Goal: Use online tool/utility

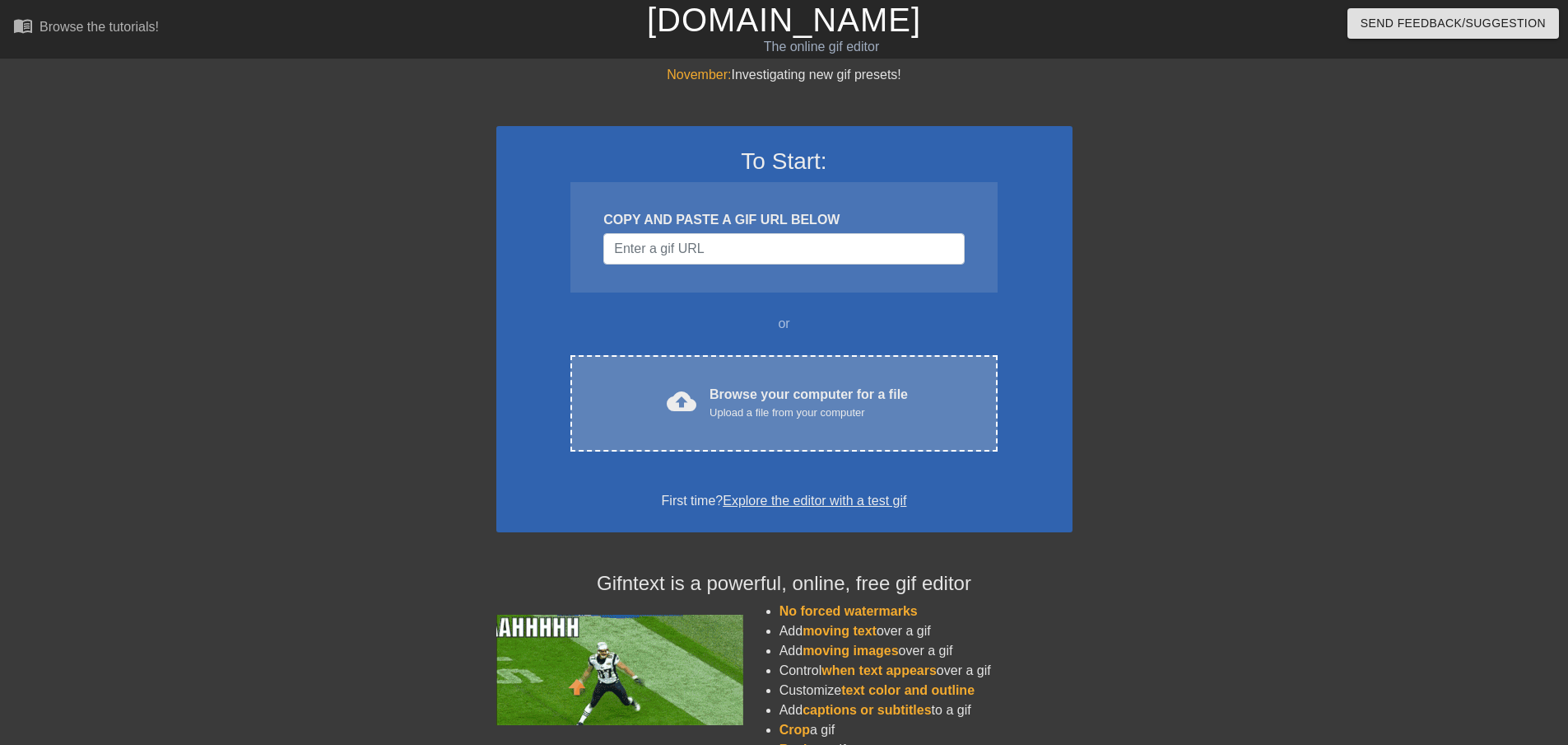
click at [872, 423] on div "cloud_upload Browse your computer for a file Upload a file from your computer C…" at bounding box center [784, 404] width 427 height 96
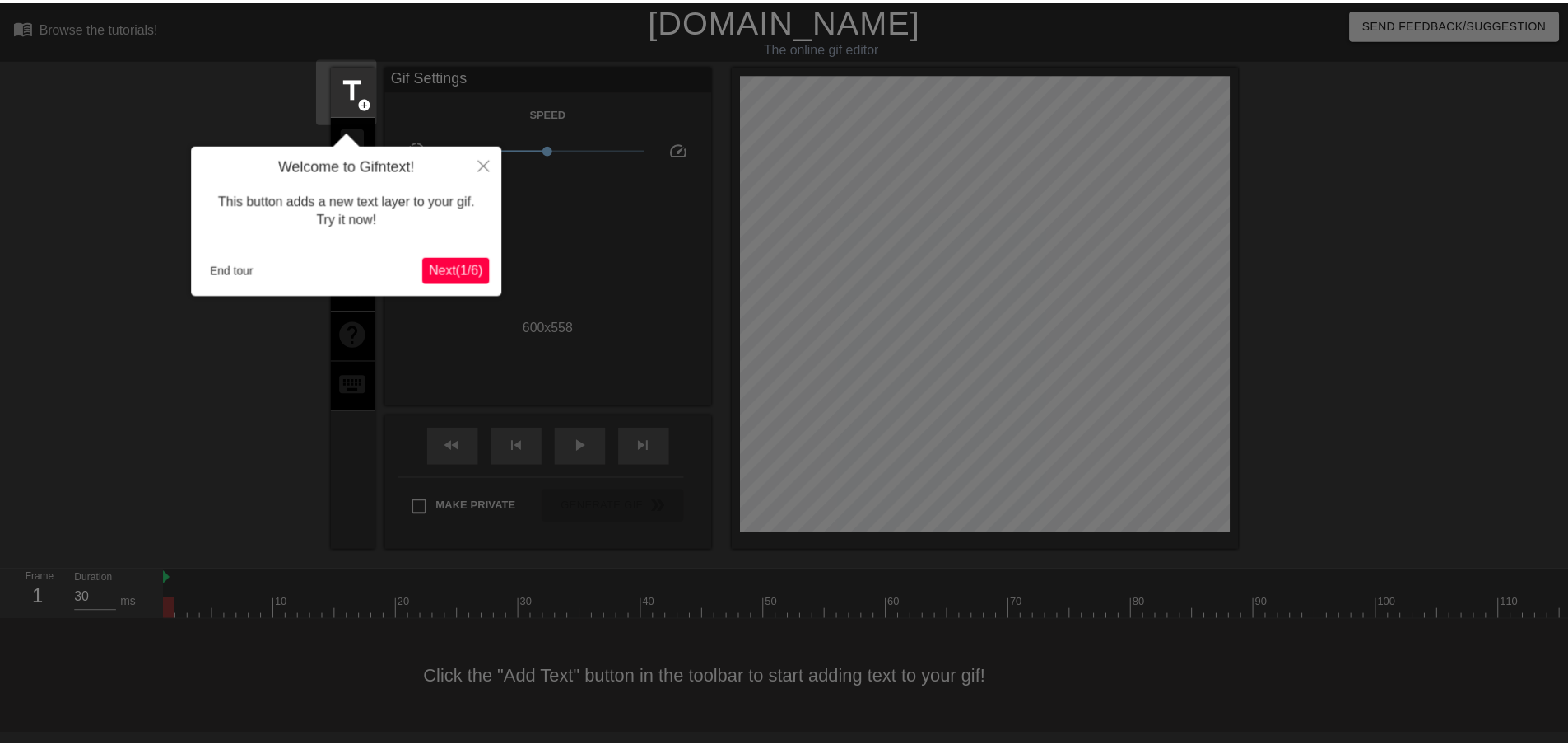
scroll to position [2, 0]
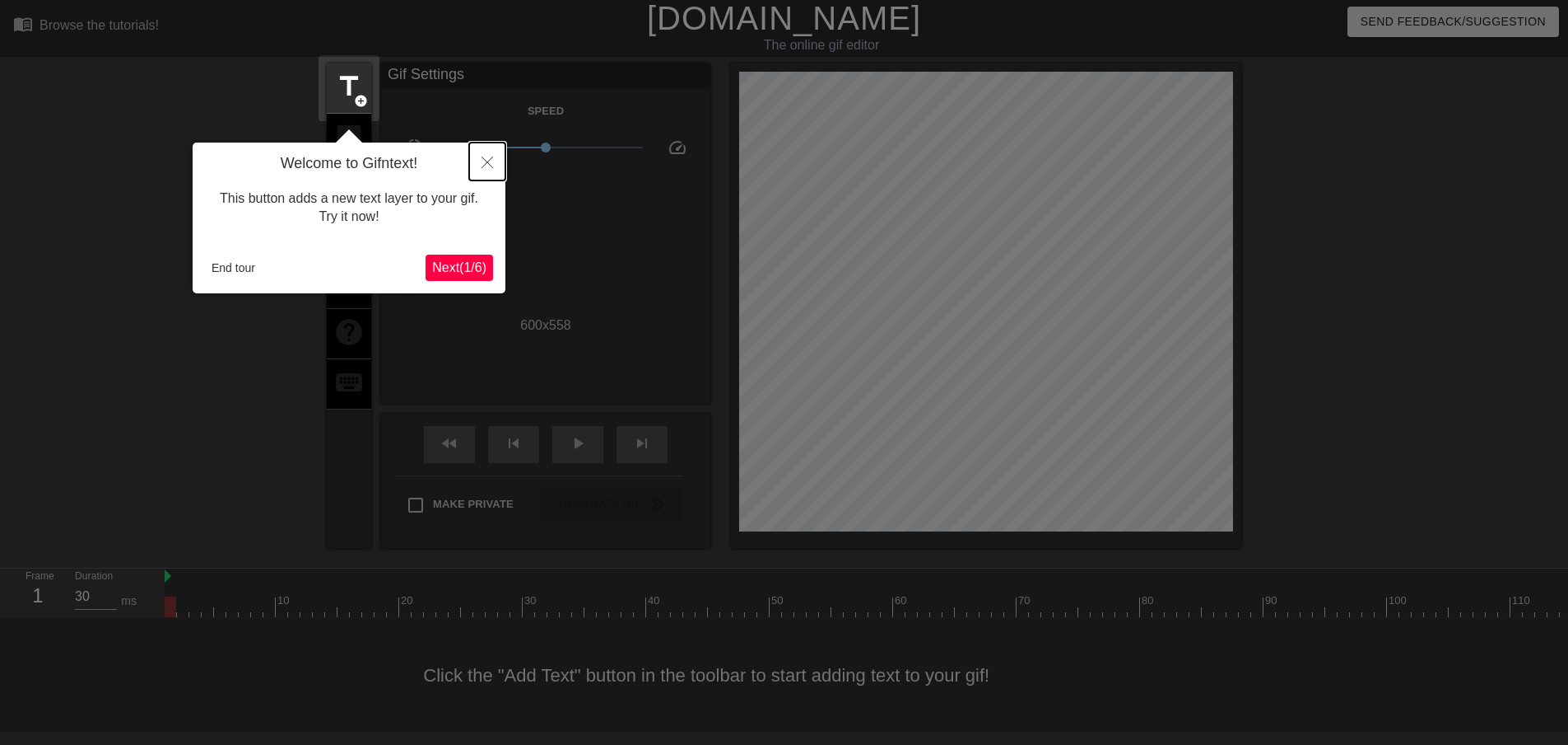
click at [485, 159] on icon "Close" at bounding box center [488, 162] width 12 height 12
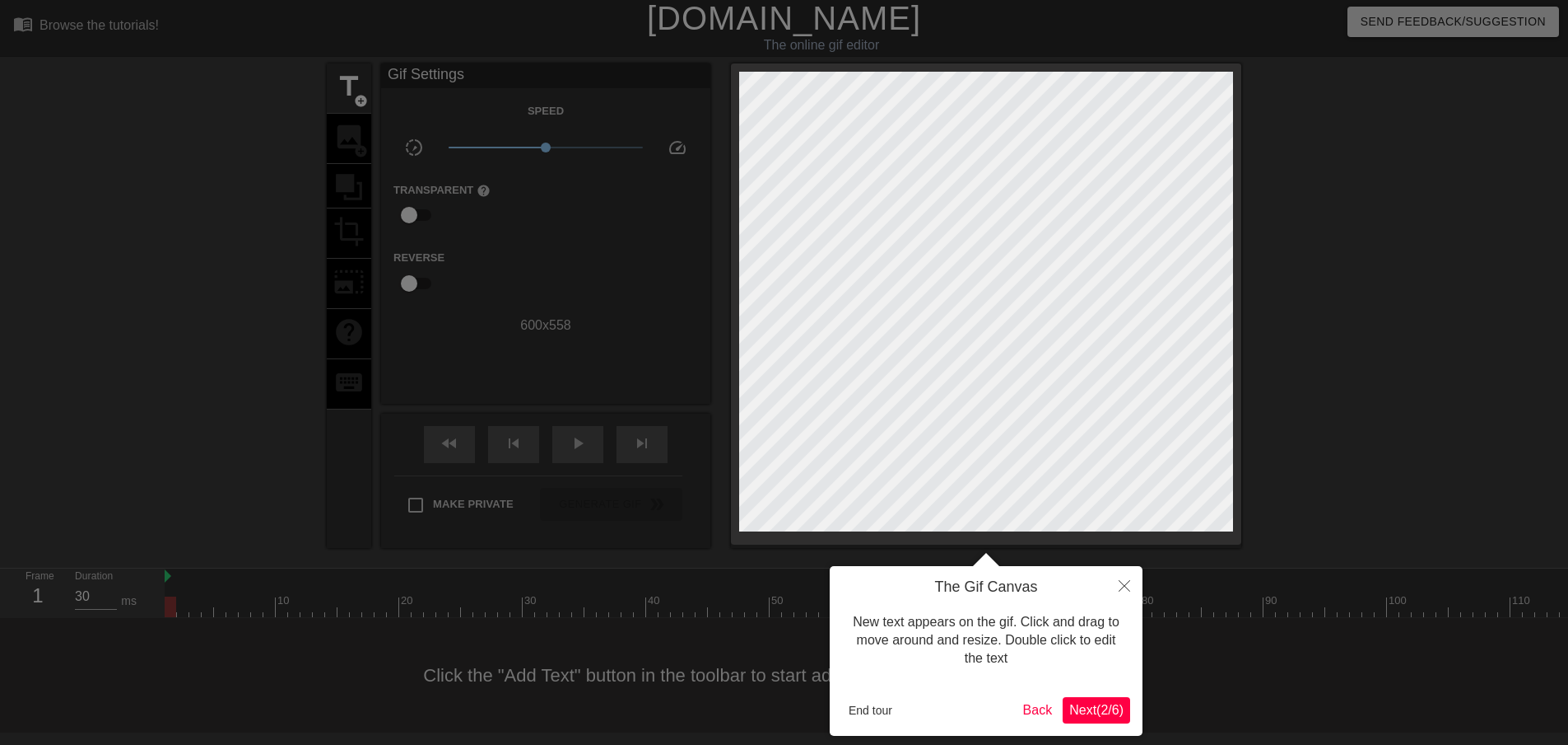
scroll to position [0, 0]
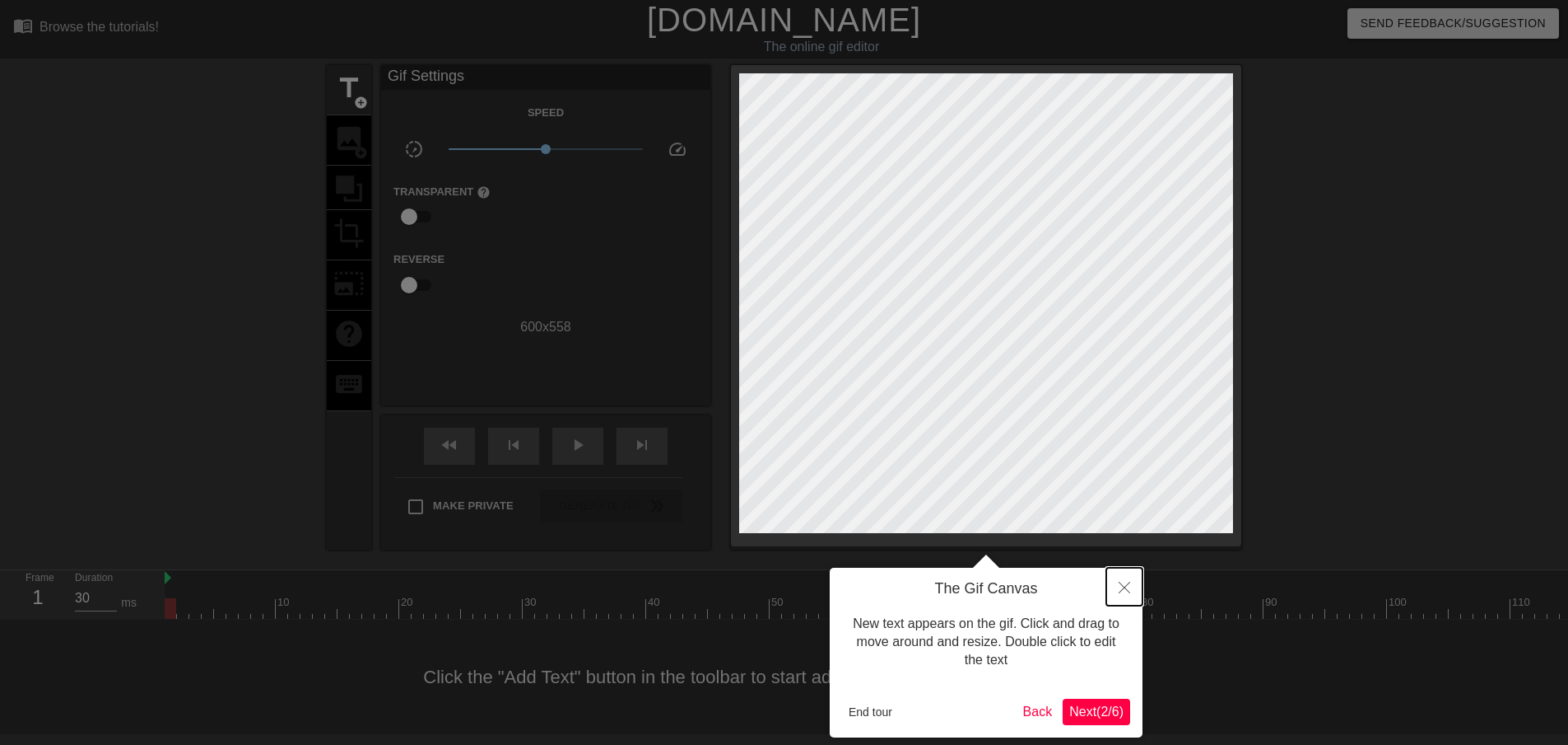
click at [1117, 594] on button "Close" at bounding box center [1124, 587] width 36 height 38
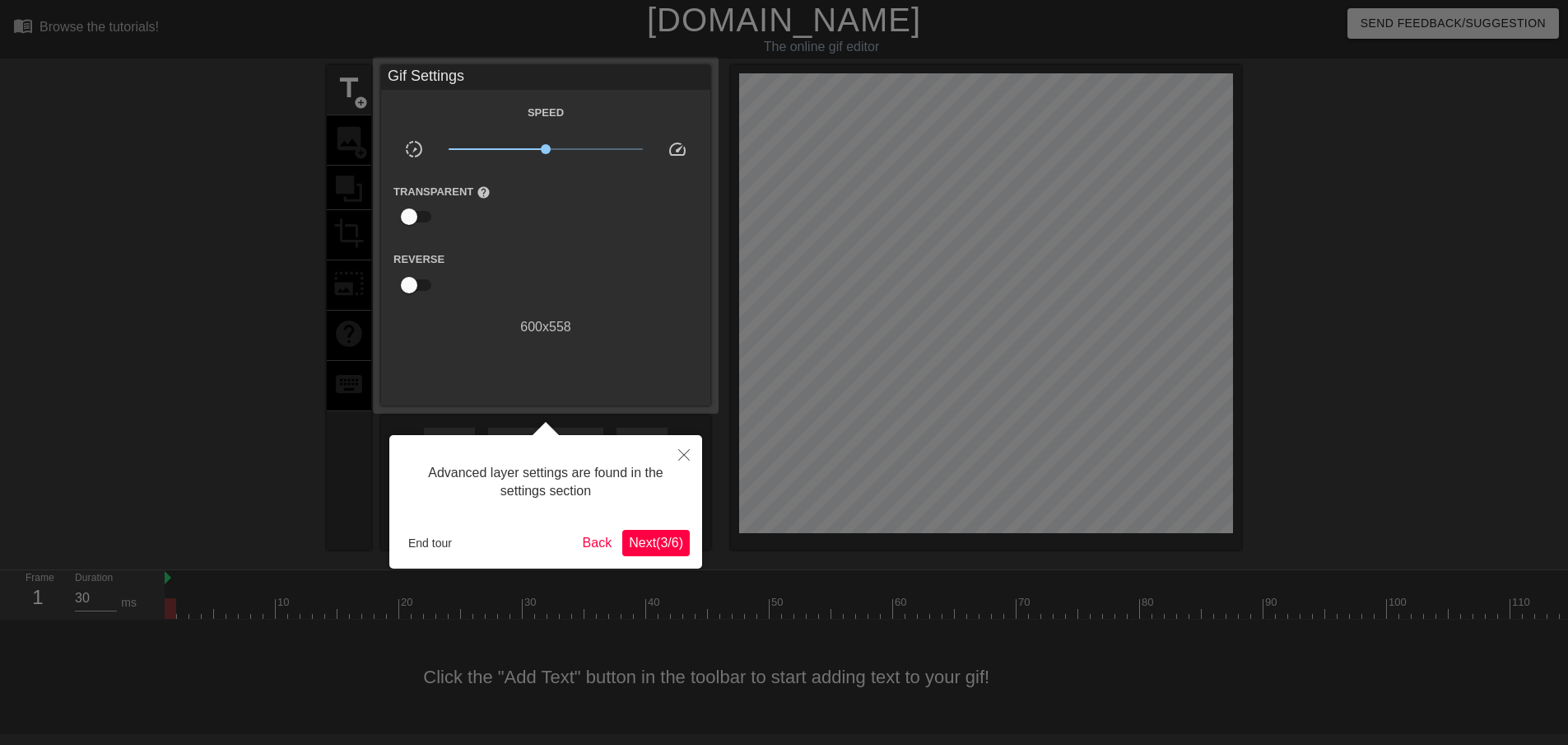
scroll to position [2, 0]
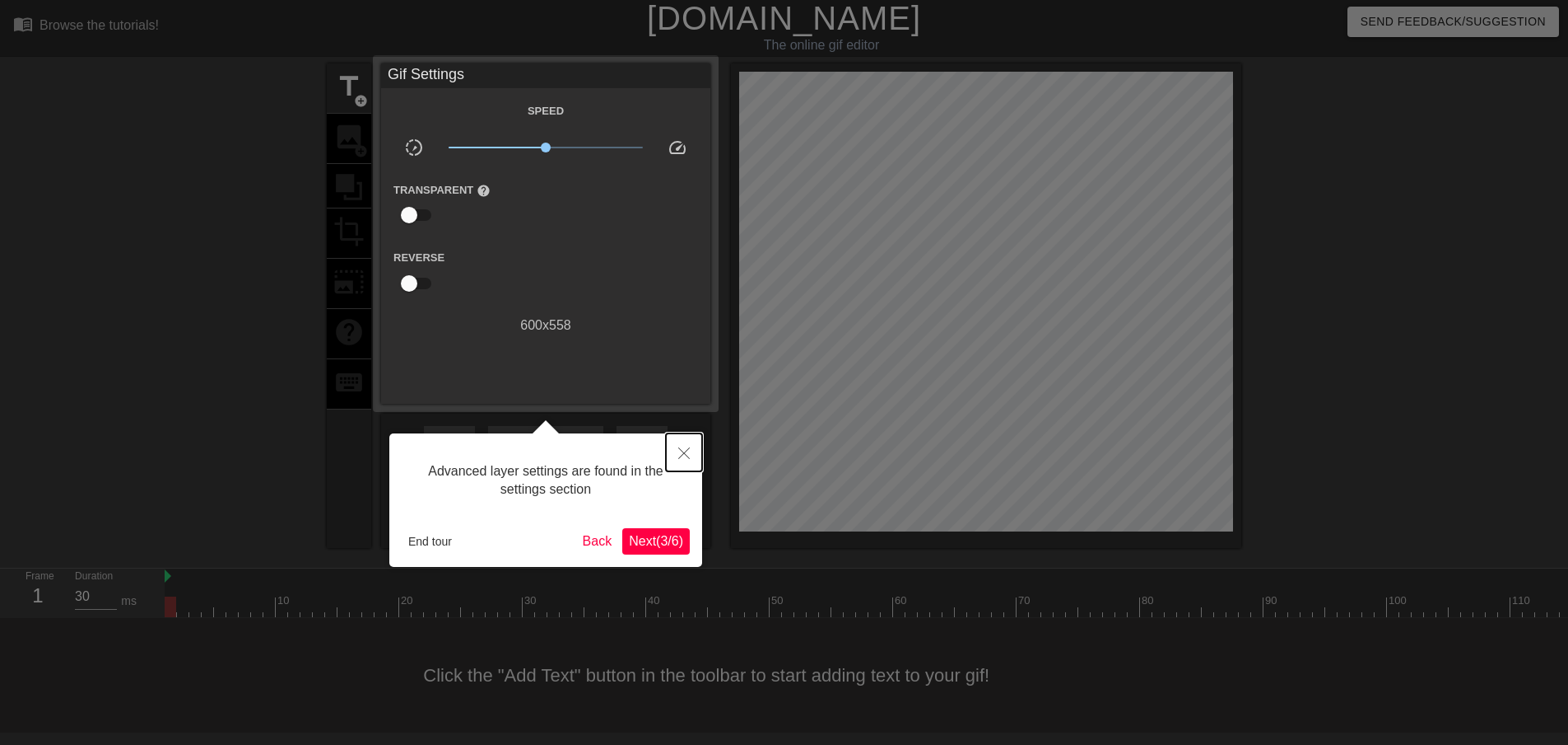
click at [685, 441] on button "Close" at bounding box center [684, 452] width 36 height 38
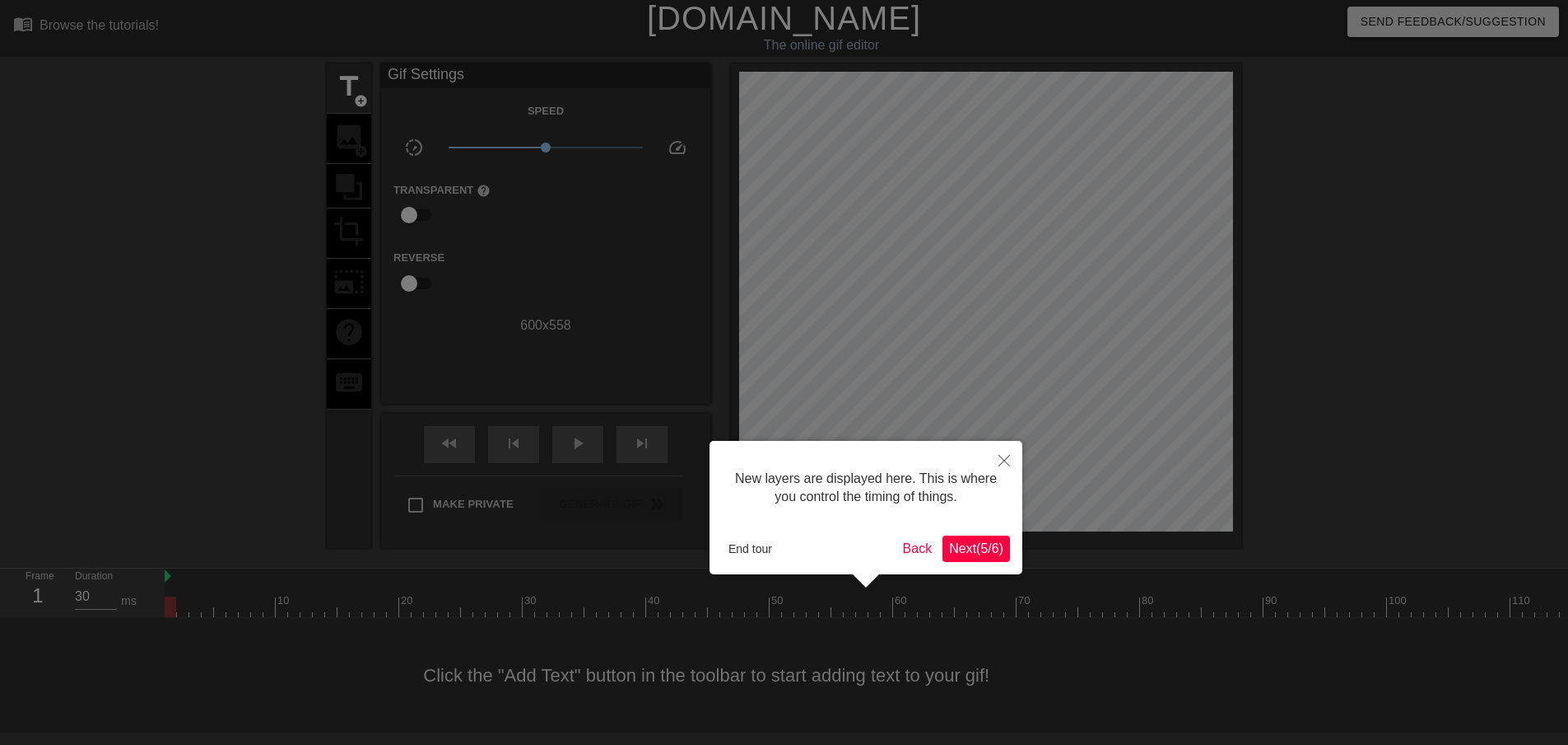
scroll to position [14, 0]
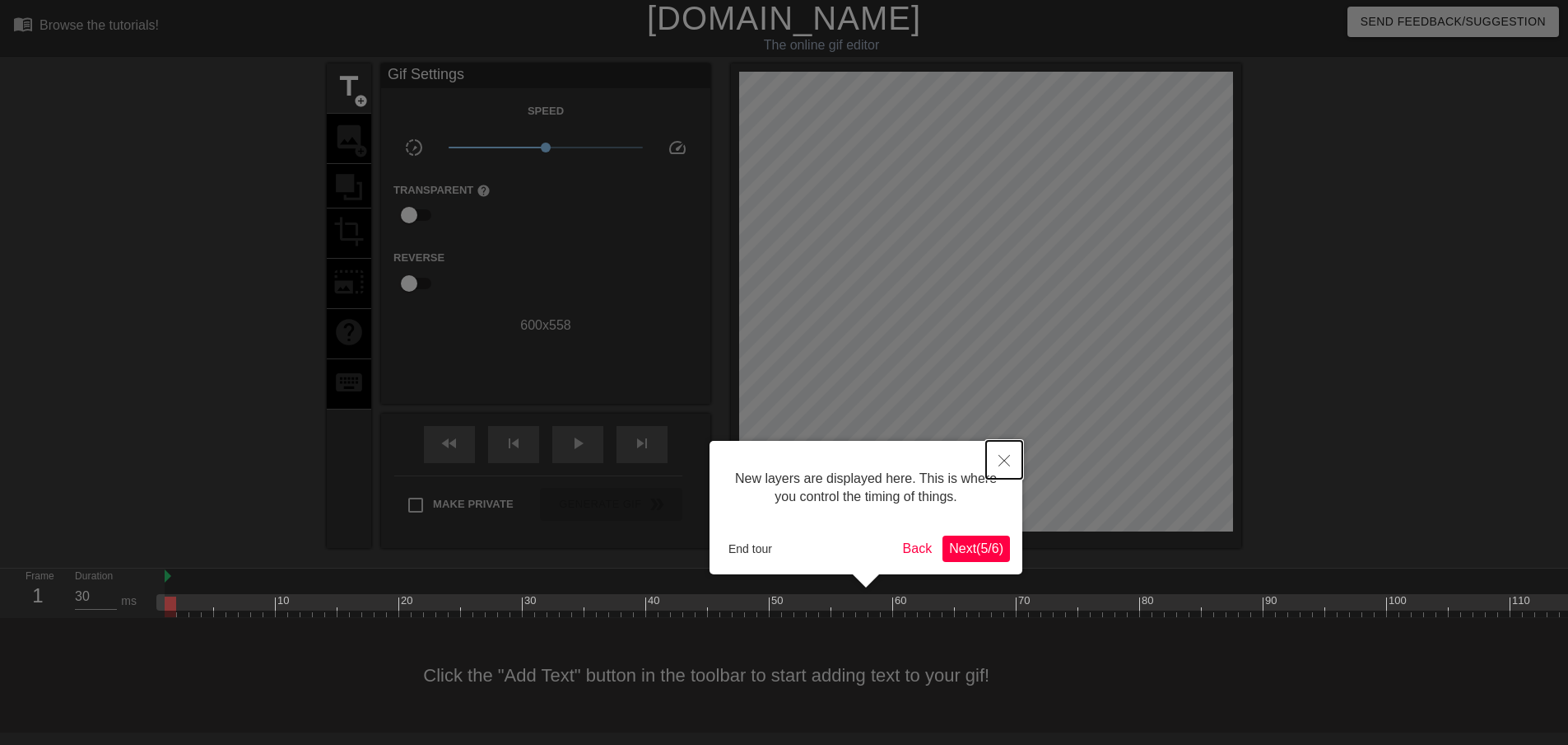
click at [997, 473] on button "Close" at bounding box center [1004, 460] width 36 height 38
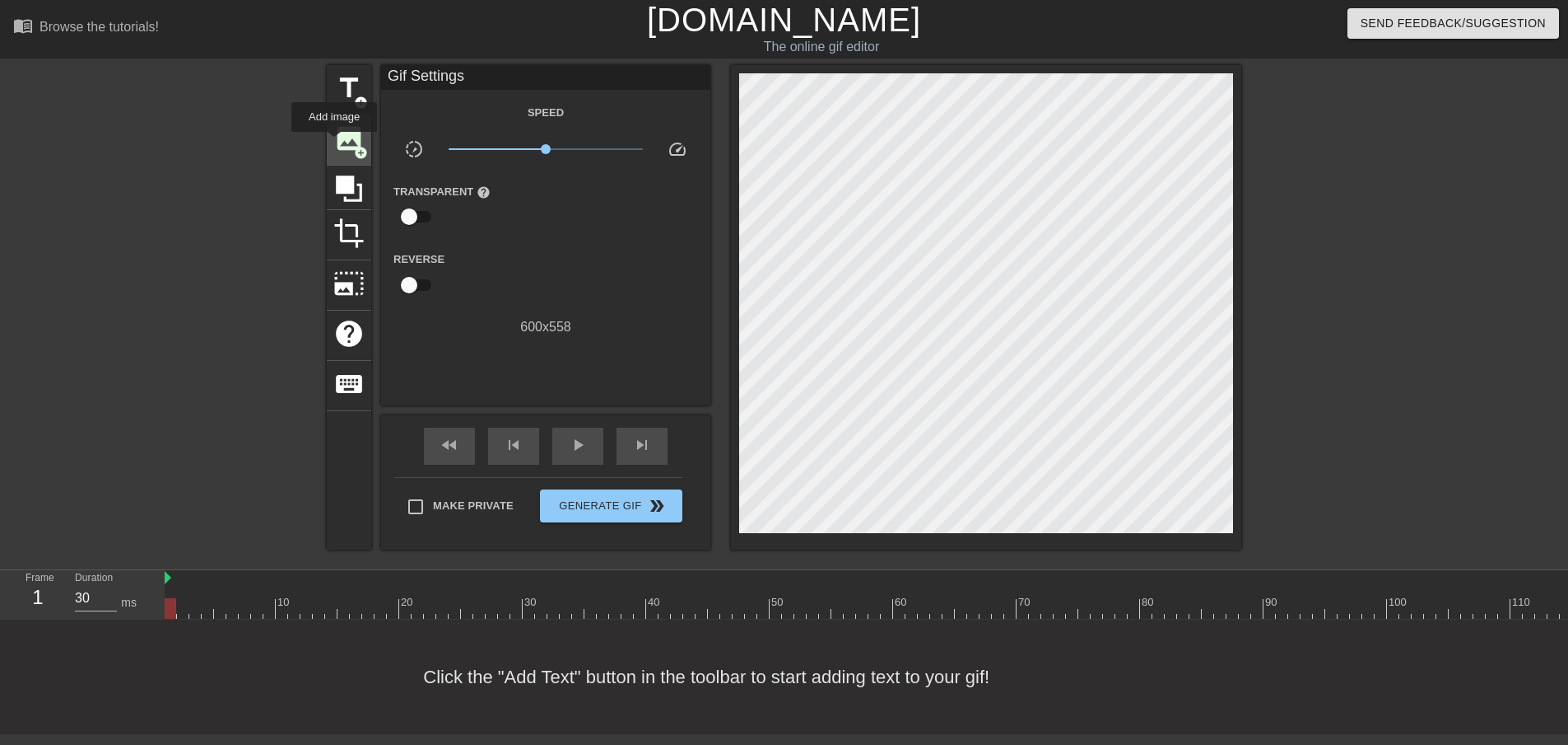
click at [339, 144] on span "image" at bounding box center [349, 139] width 31 height 31
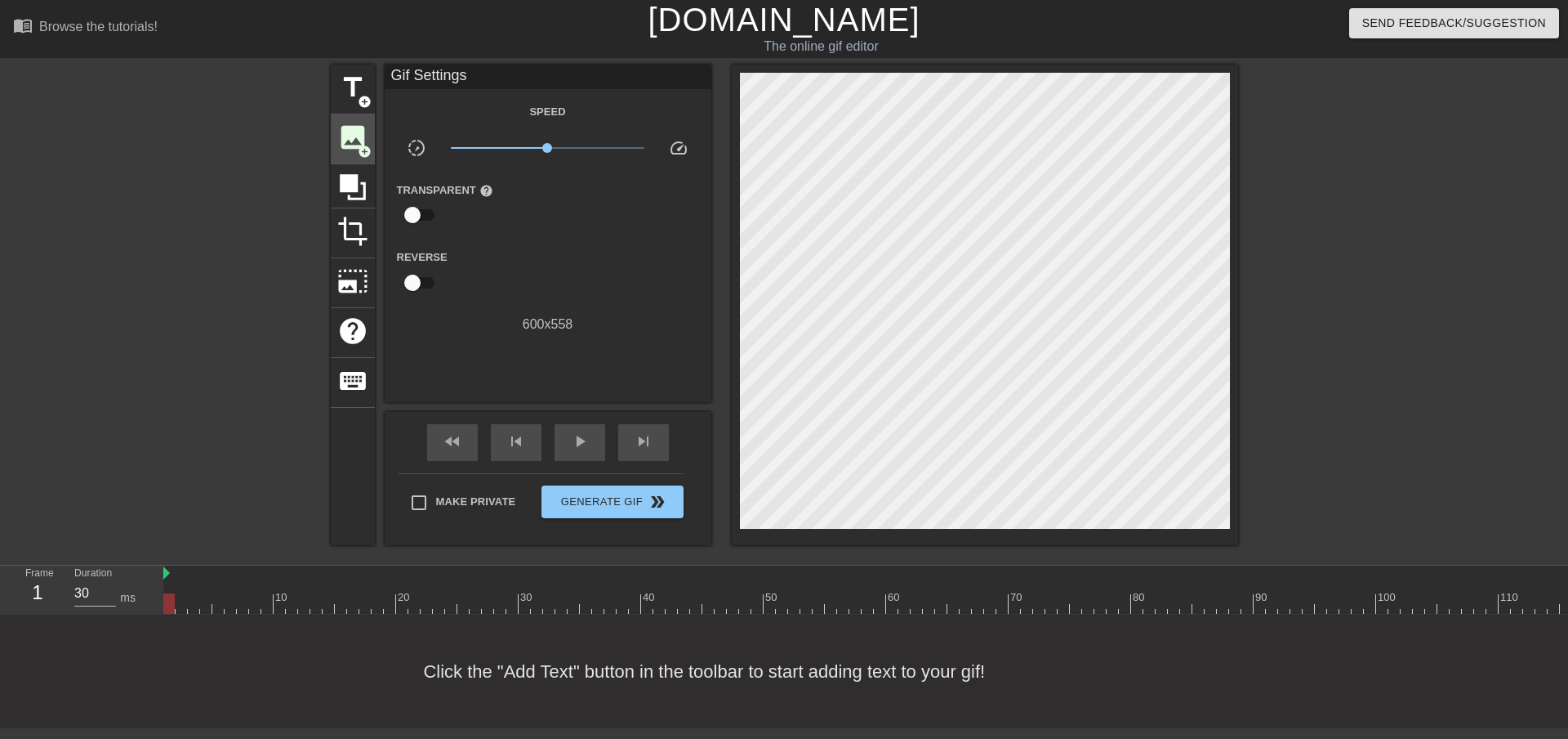
scroll to position [0, 0]
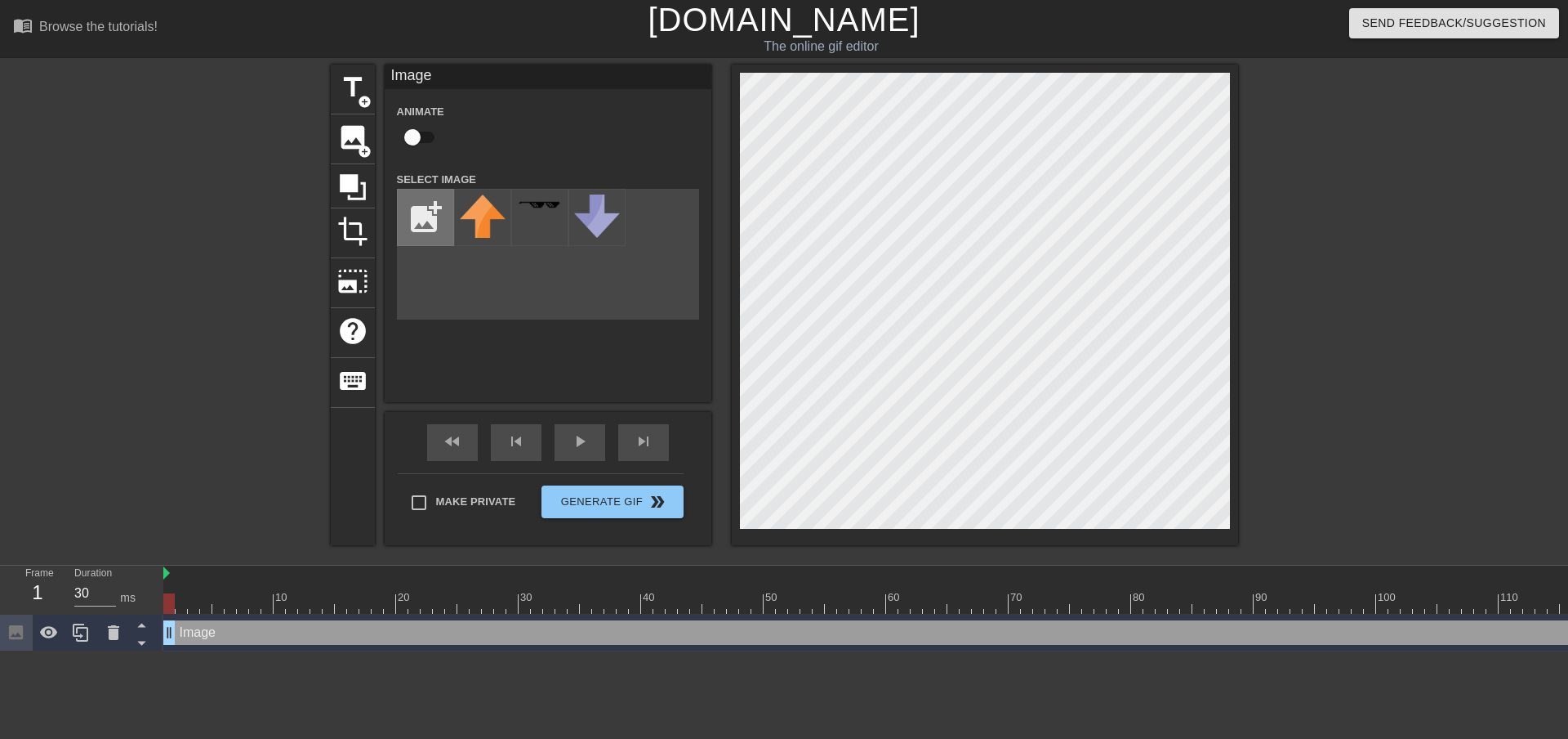
click at [436, 211] on input "file" at bounding box center [425, 217] width 56 height 56
type input "C:\fakepath\dumbass horse cuh.png"
click at [198, 285] on div "title add_circle image add_circle crop photo_size_select_large help keyboard Im…" at bounding box center [784, 309] width 1568 height 490
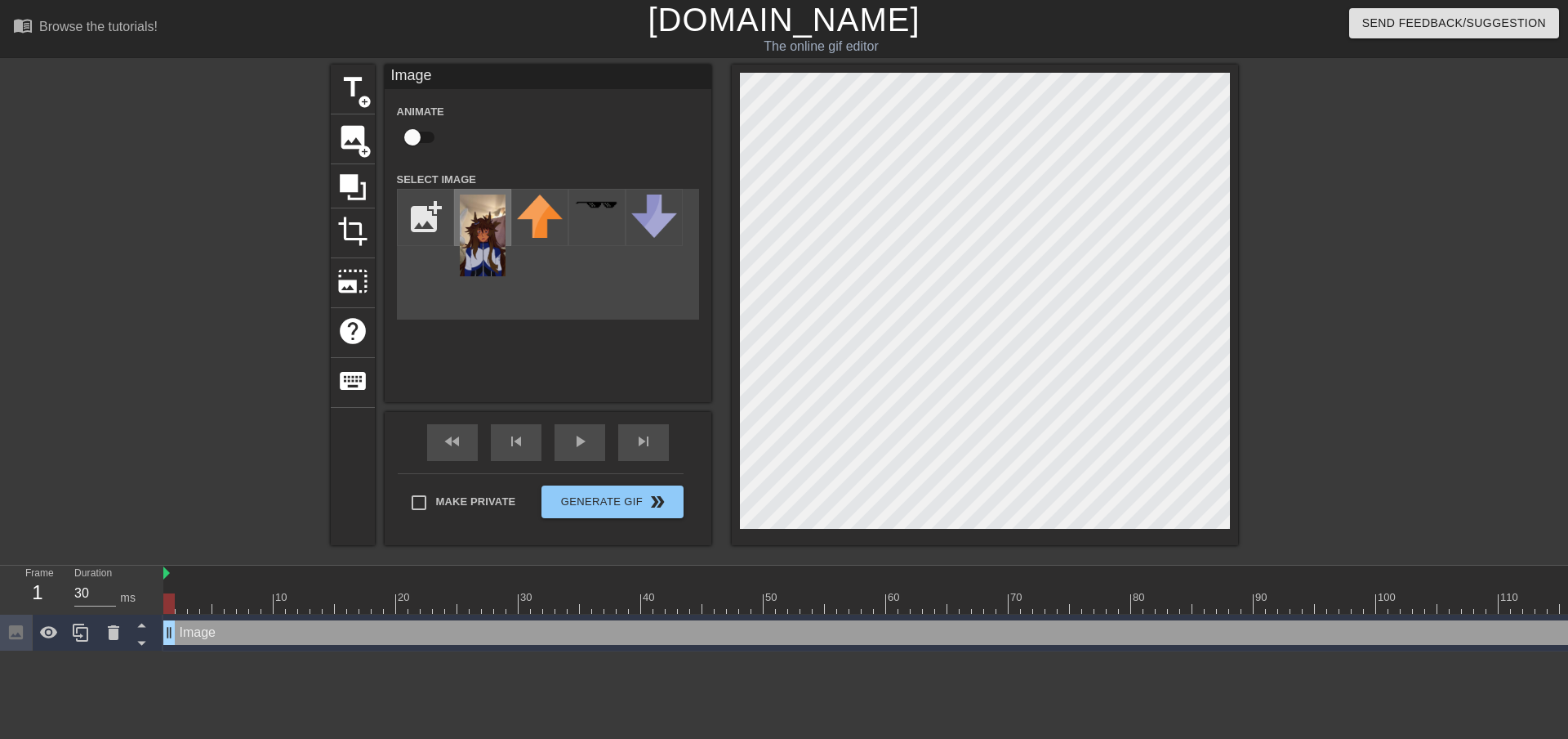
click at [481, 215] on img at bounding box center [482, 235] width 46 height 82
click at [468, 233] on img at bounding box center [482, 235] width 46 height 82
click at [701, 291] on div "Image Animate Select Image add_photo_alternate" at bounding box center [547, 191] width 327 height 255
click at [723, 321] on div "title add_circle image add_circle crop photo_size_select_large help keyboard Im…" at bounding box center [784, 305] width 907 height 480
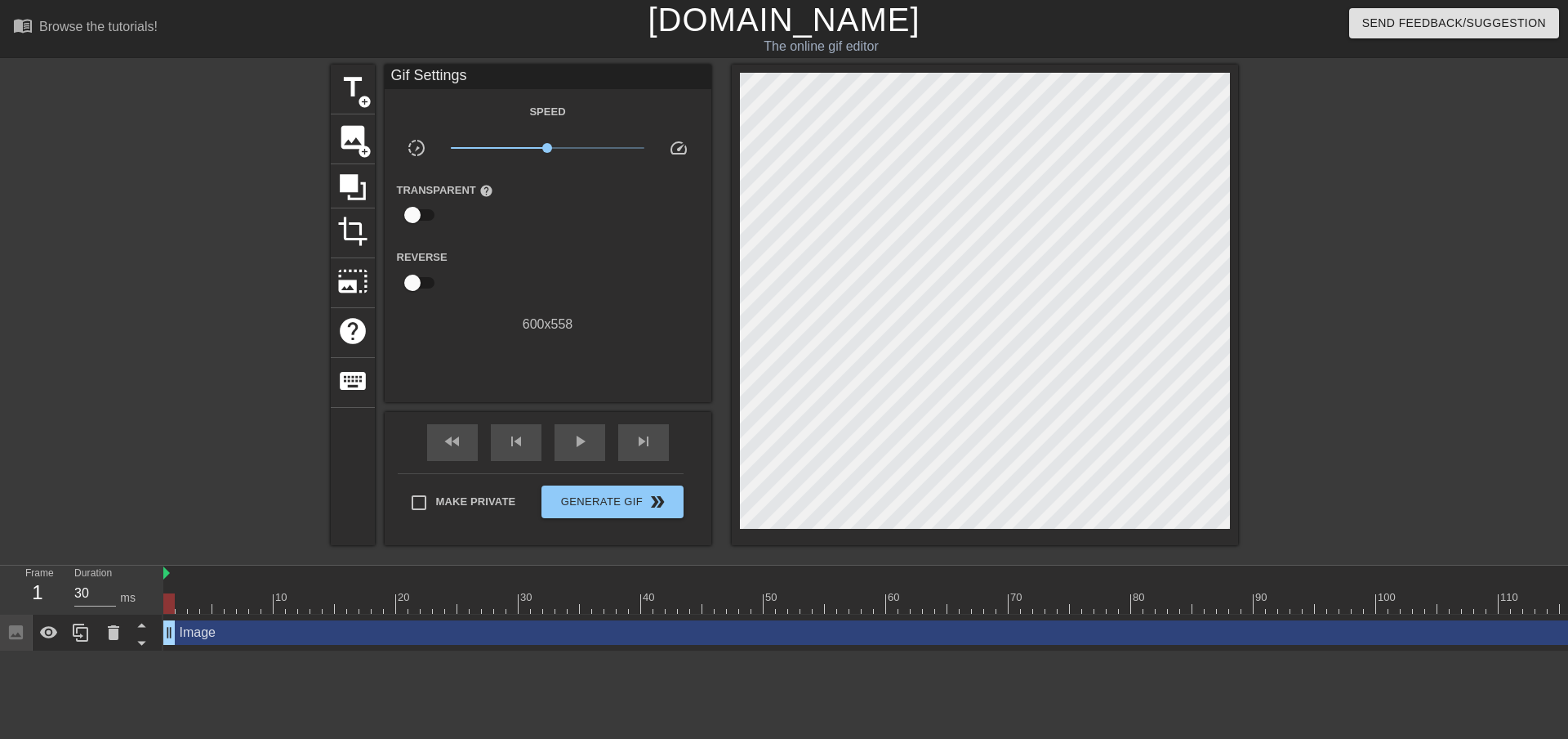
click at [736, 370] on div at bounding box center [985, 305] width 506 height 480
click at [347, 149] on span "image" at bounding box center [353, 138] width 31 height 31
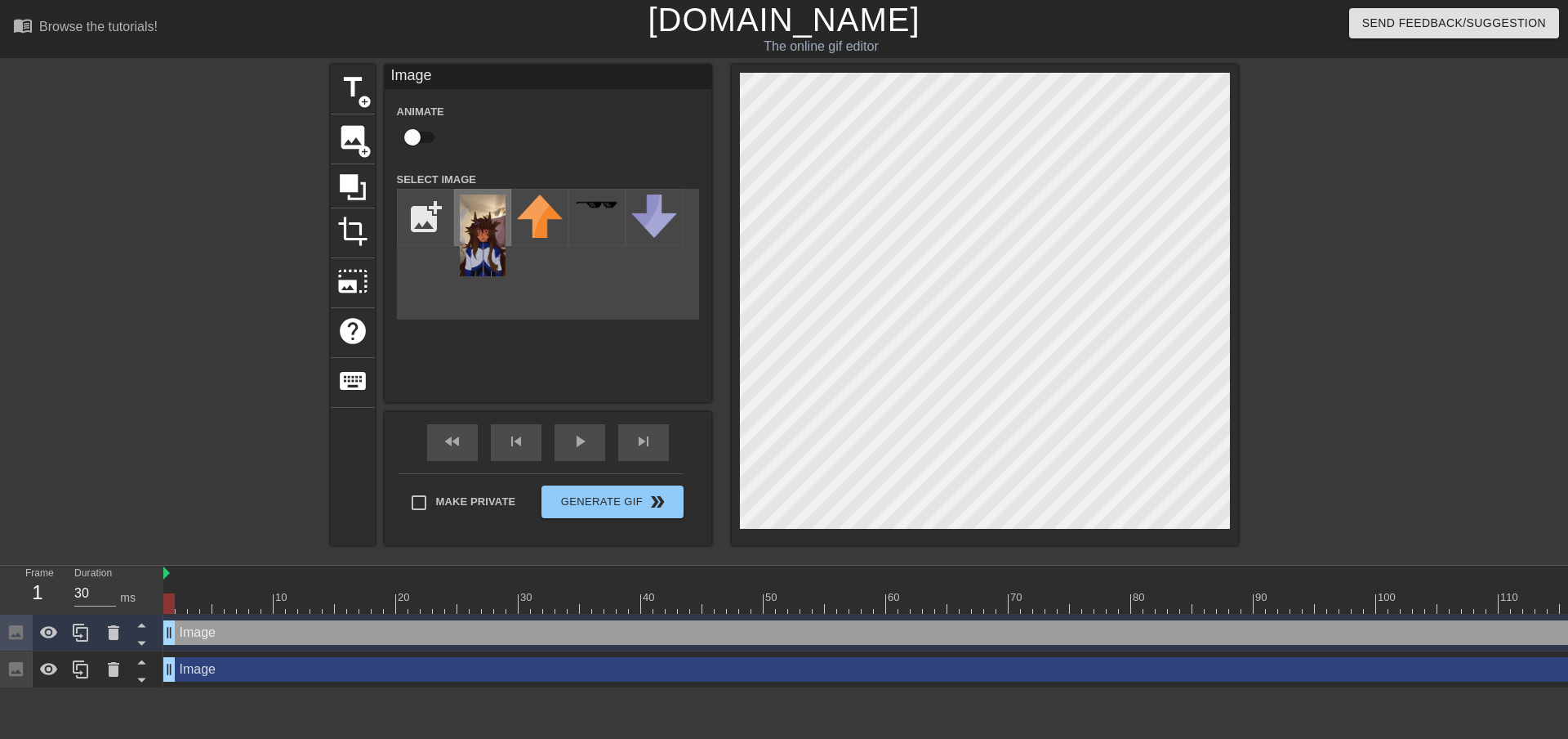
click at [472, 238] on img at bounding box center [482, 235] width 46 height 82
click at [1311, 478] on div at bounding box center [1380, 309] width 245 height 490
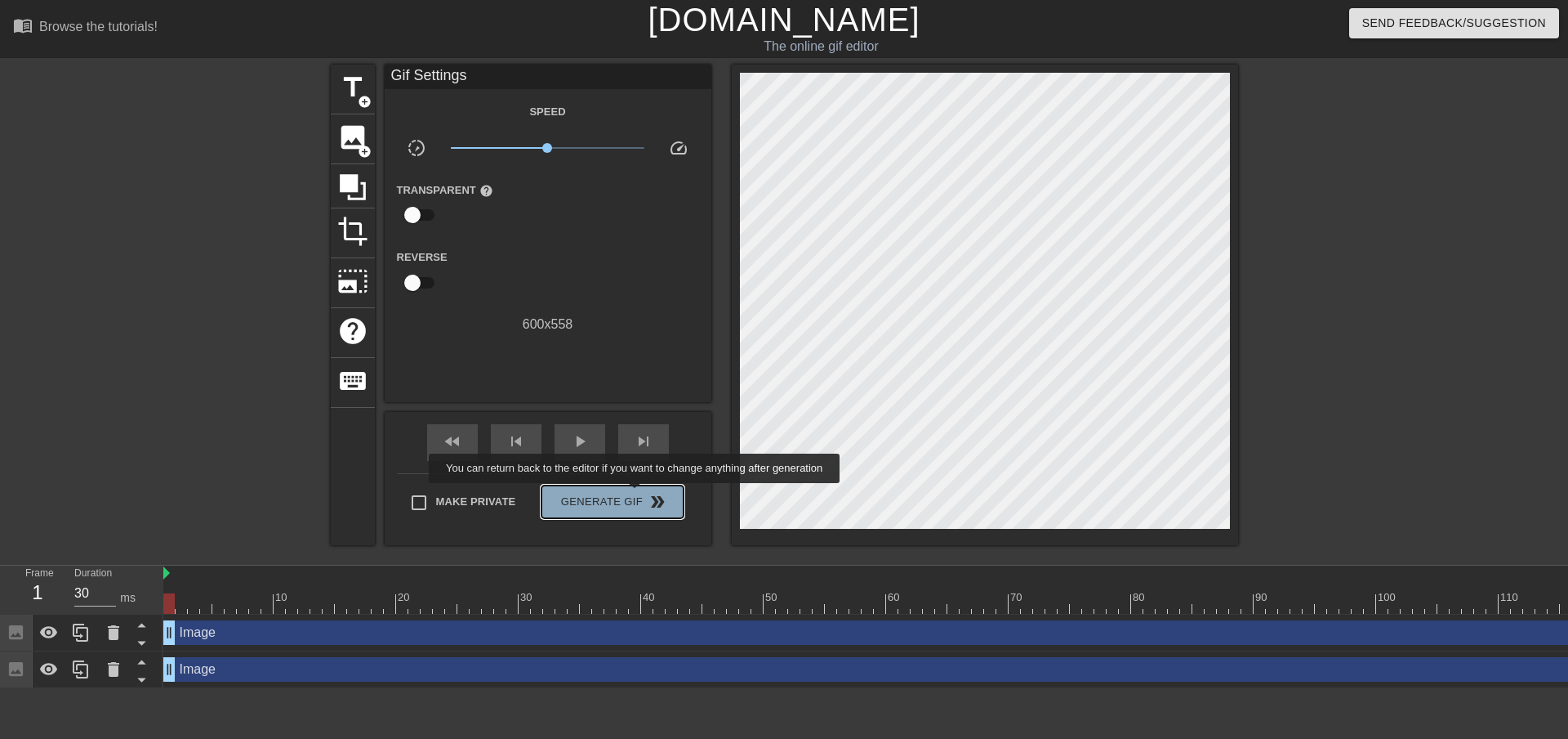
click at [636, 494] on span "Generate Gif double_arrow" at bounding box center [612, 502] width 128 height 20
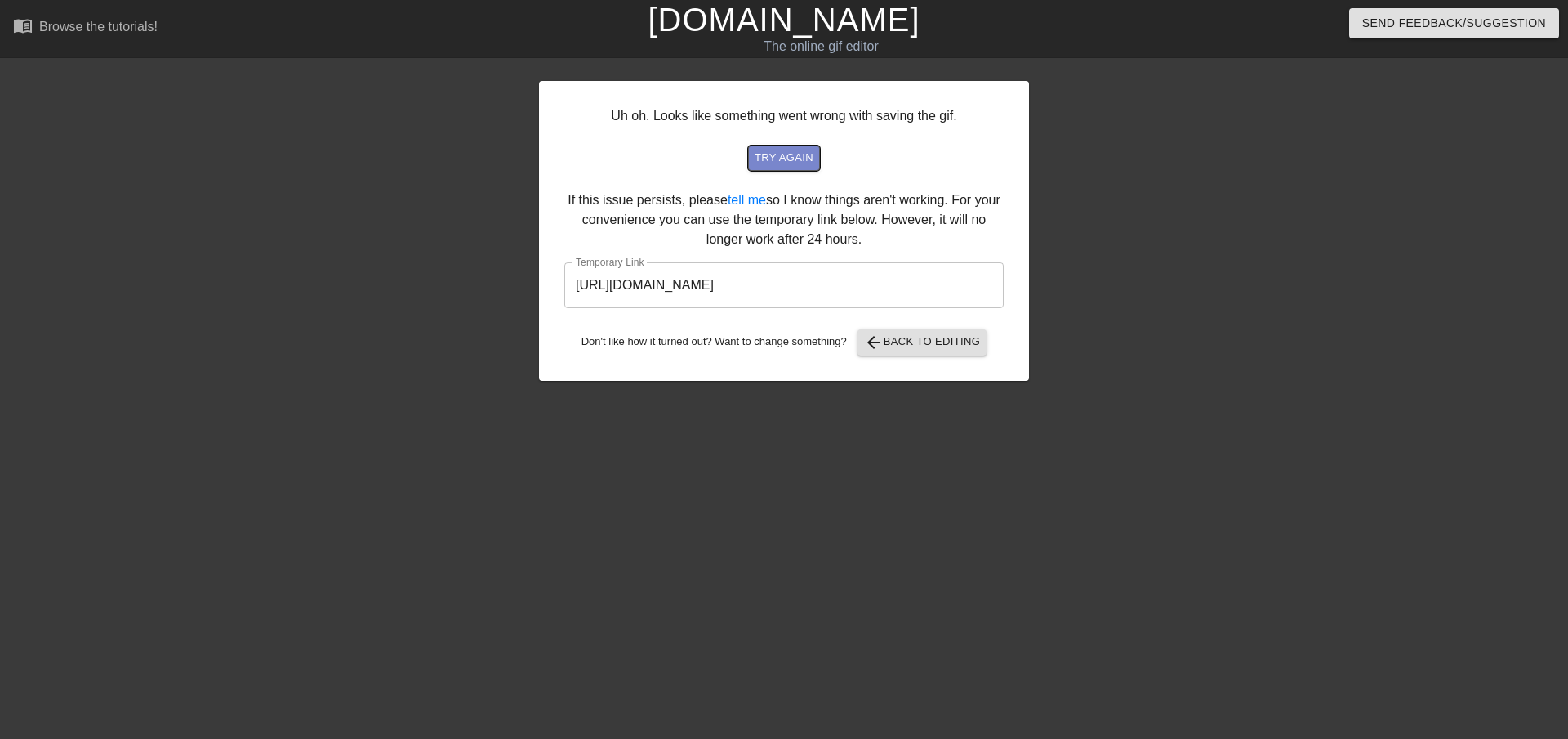
click at [790, 156] on span "try again" at bounding box center [784, 157] width 59 height 19
drag, startPoint x: 953, startPoint y: 293, endPoint x: 432, endPoint y: 285, distance: 521.1
click at [432, 285] on div "Uh oh. Looks like something went wrong with saving the gif. try again If this i…" at bounding box center [784, 309] width 1568 height 490
